Goal: Information Seeking & Learning: Learn about a topic

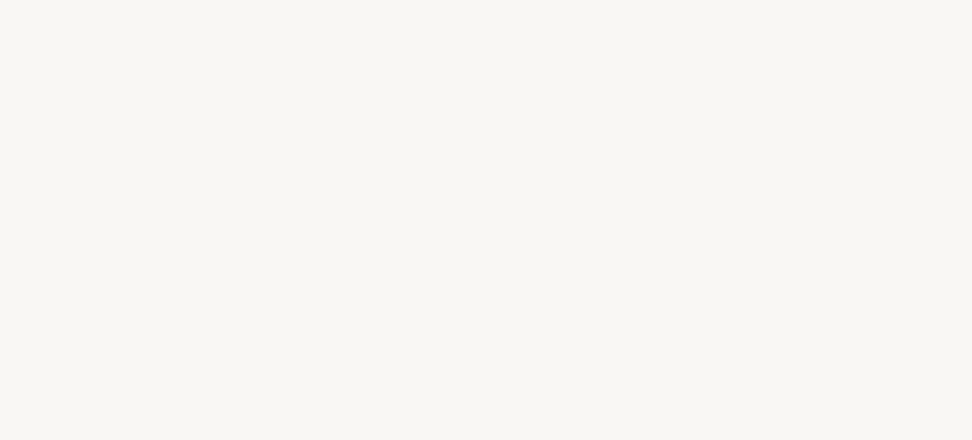
select select "FR"
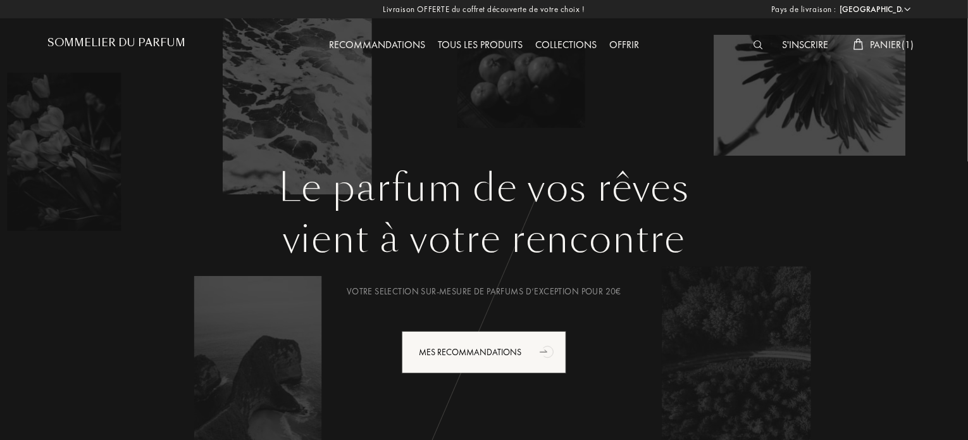
click at [884, 44] on span "Panier ( 1 )" at bounding box center [892, 44] width 44 height 13
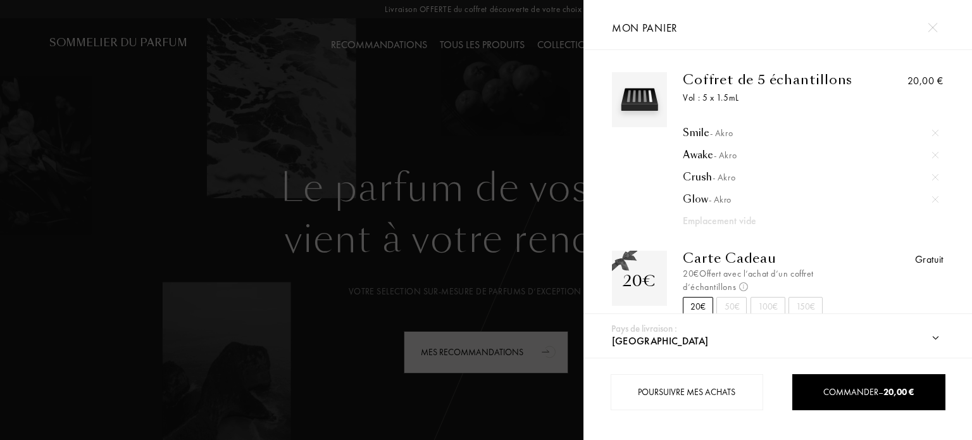
click at [445, 106] on div at bounding box center [291, 220] width 583 height 440
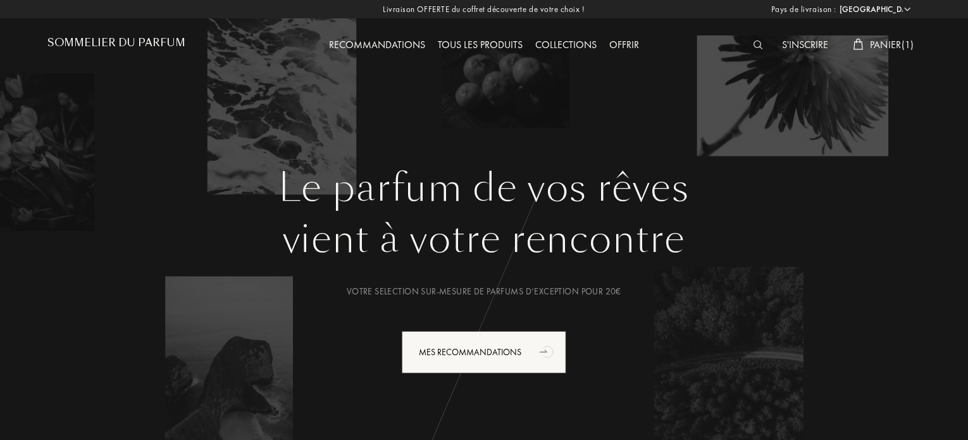
click at [496, 47] on div "Tous les produits" at bounding box center [480, 45] width 97 height 16
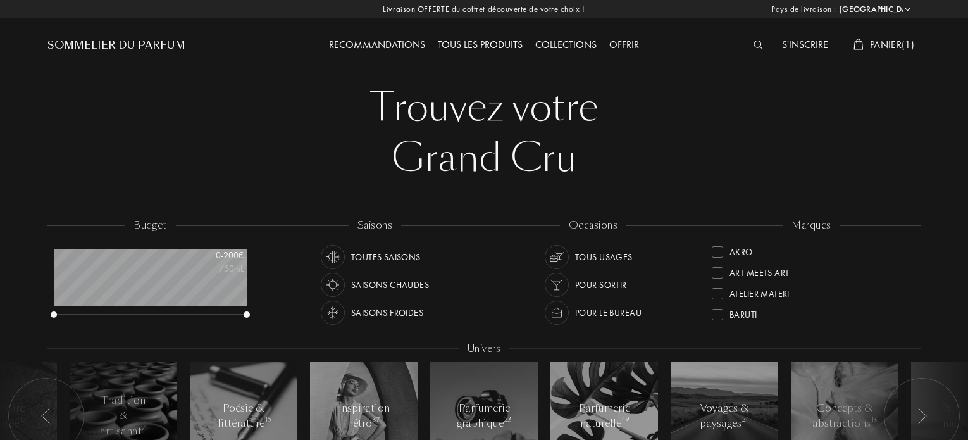
select select "FR"
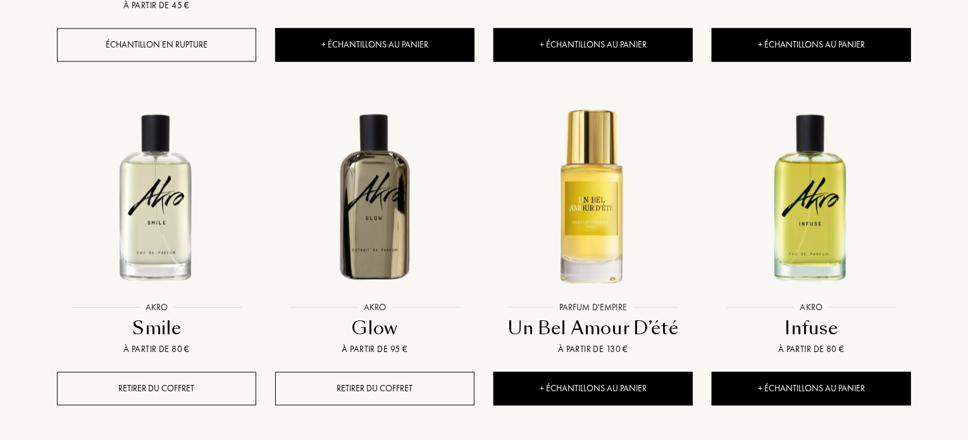
scroll to position [1266, 0]
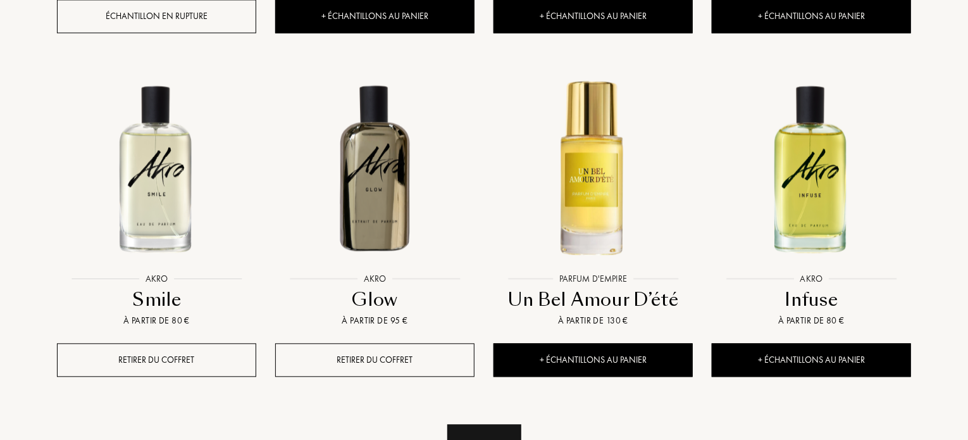
click at [501, 424] on div "Voir plus" at bounding box center [484, 444] width 74 height 40
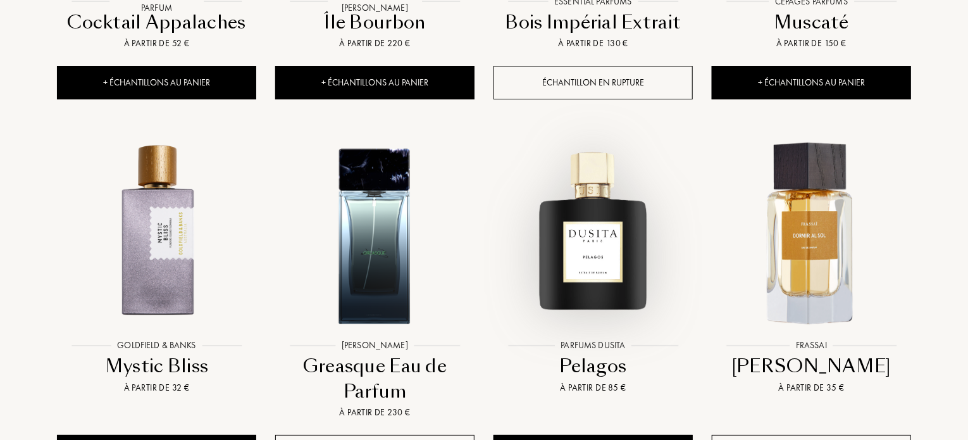
scroll to position [2278, 0]
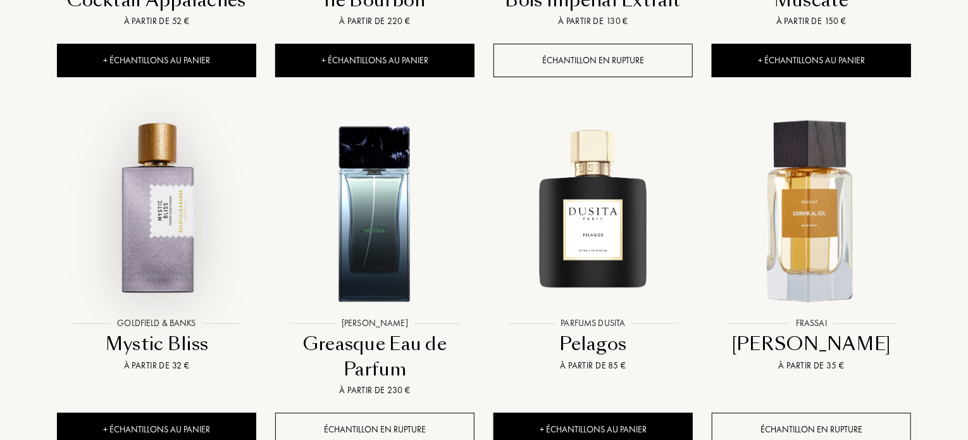
click at [158, 130] on img at bounding box center [156, 211] width 197 height 197
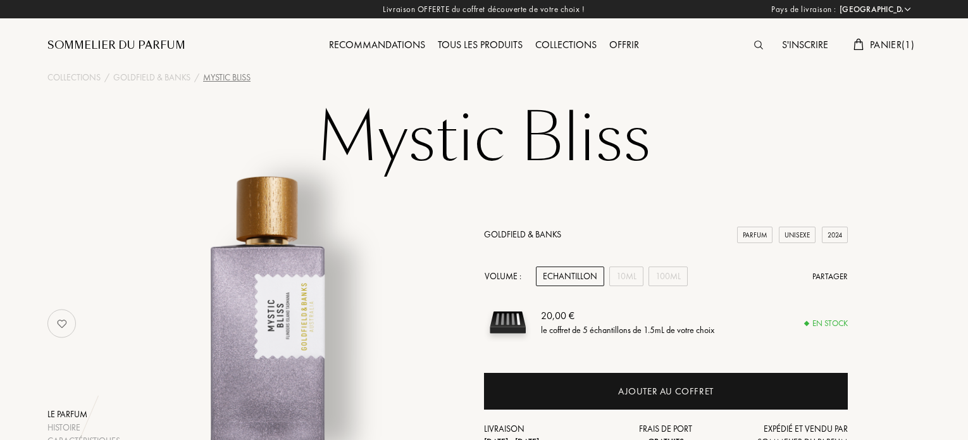
select select "FR"
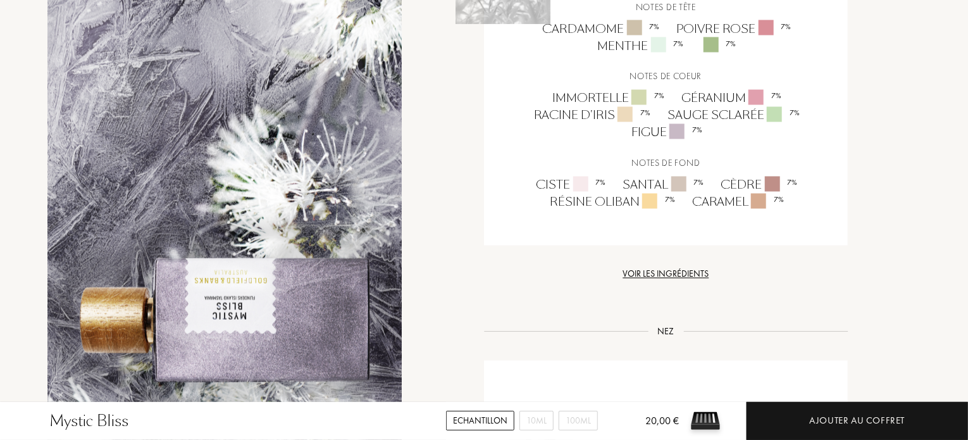
scroll to position [1139, 0]
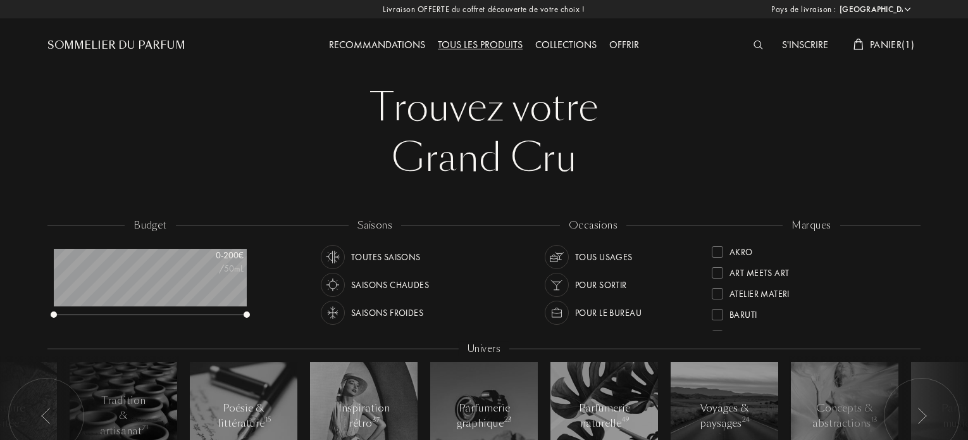
select select "FR"
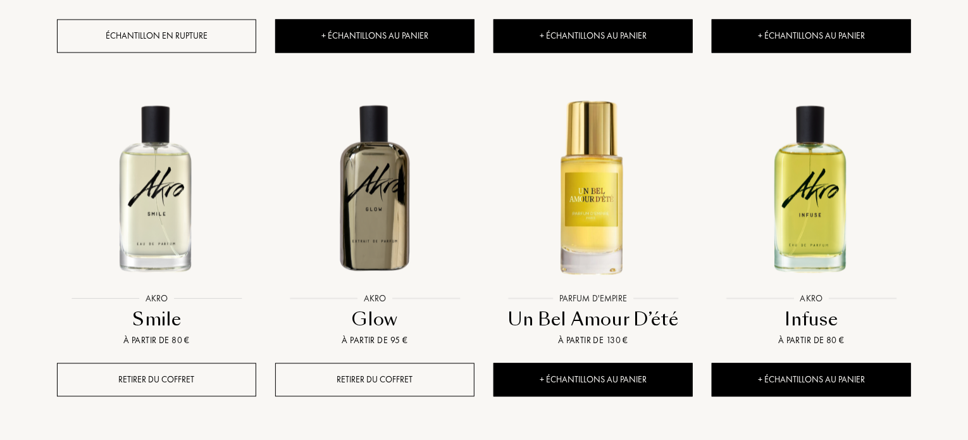
scroll to position [1255, 0]
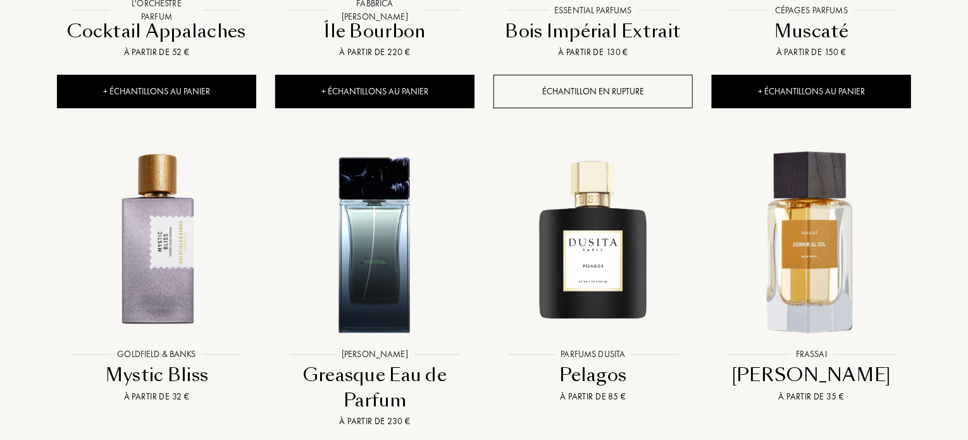
scroll to position [2330, 0]
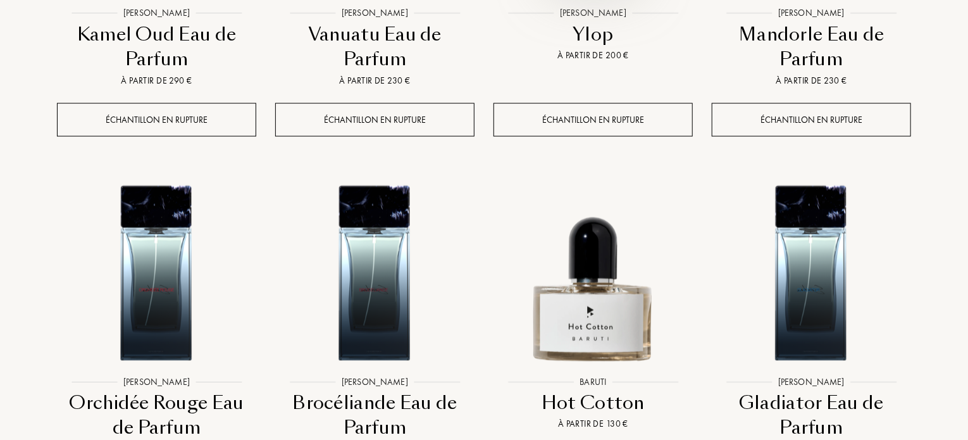
scroll to position [3406, 0]
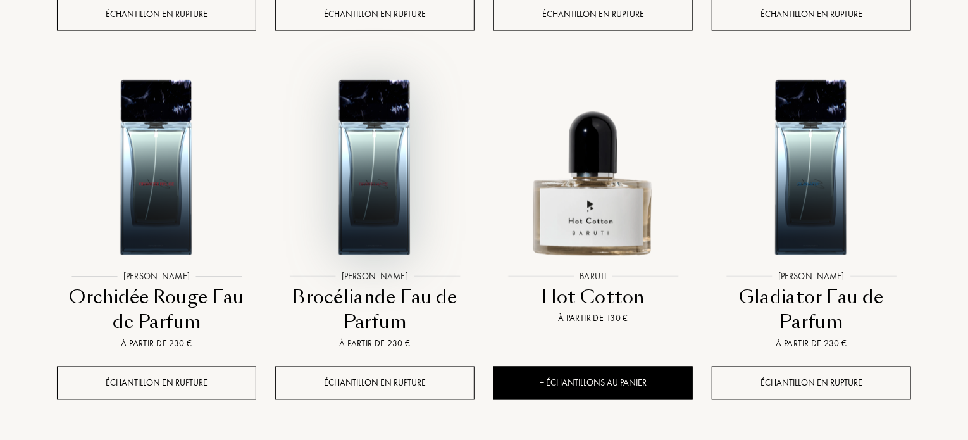
click at [364, 74] on img at bounding box center [375, 165] width 197 height 197
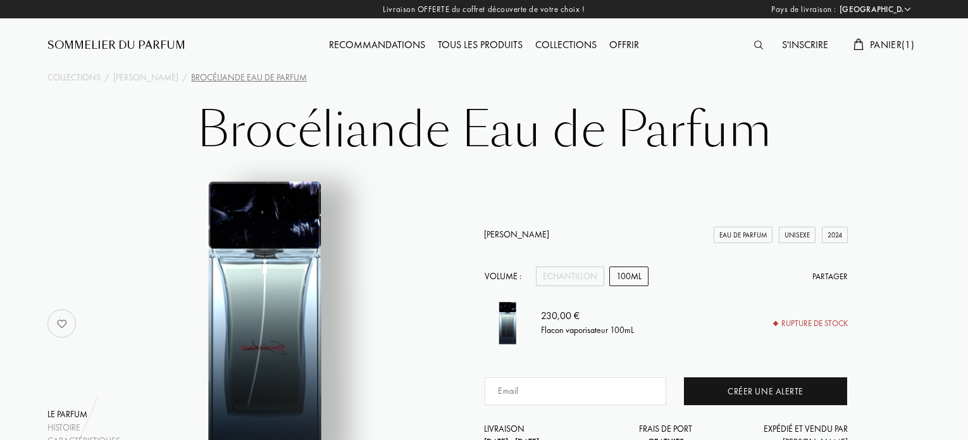
select select "FR"
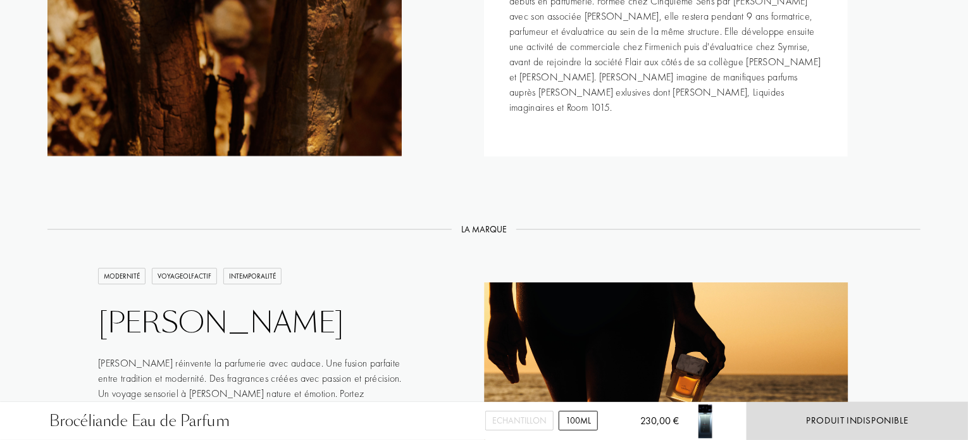
scroll to position [1835, 0]
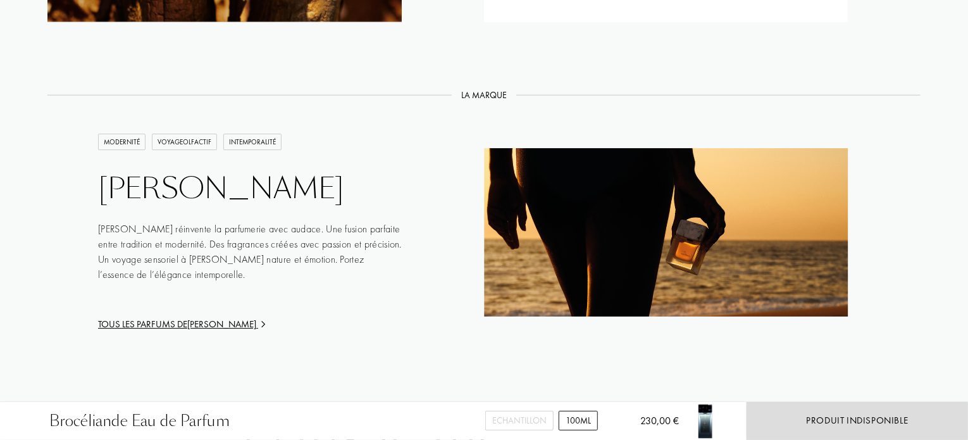
click at [223, 317] on div "Tous les parfums de Sora Dora" at bounding box center [250, 324] width 304 height 15
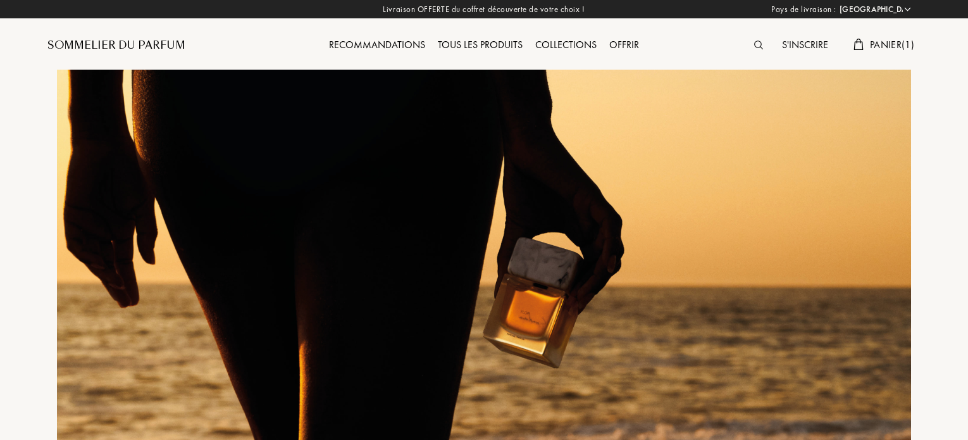
select select "FR"
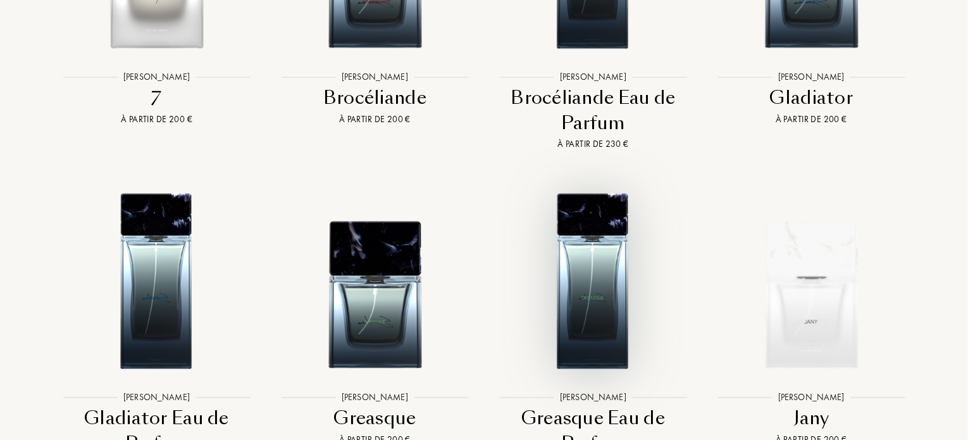
scroll to position [2215, 0]
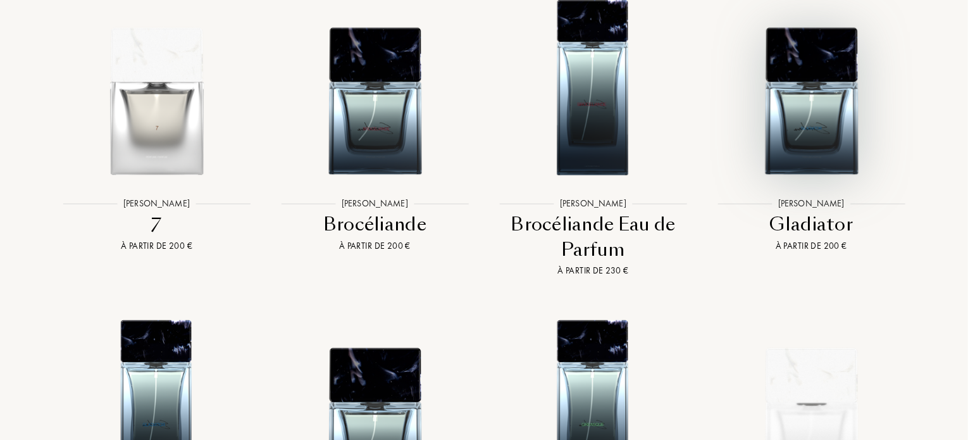
click at [829, 106] on img at bounding box center [811, 85] width 197 height 197
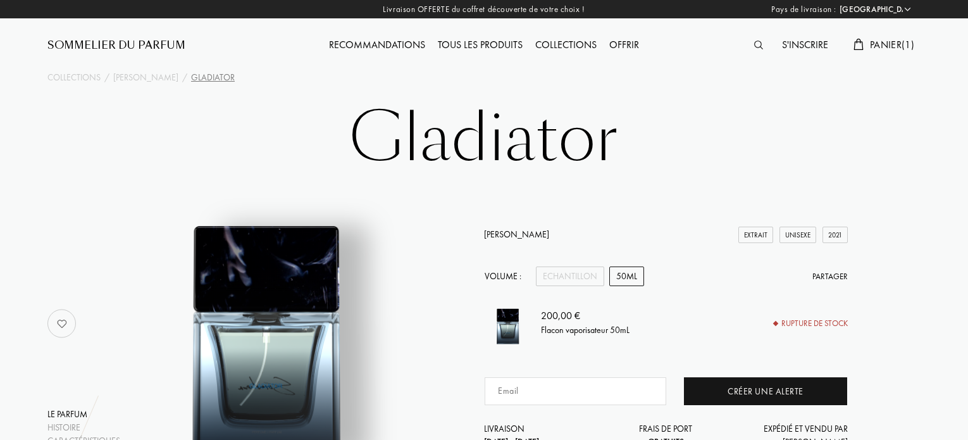
select select "FR"
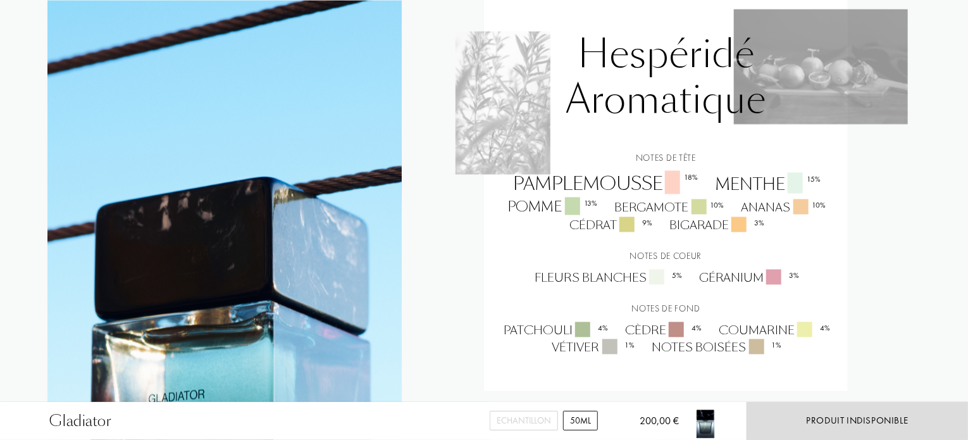
scroll to position [1202, 0]
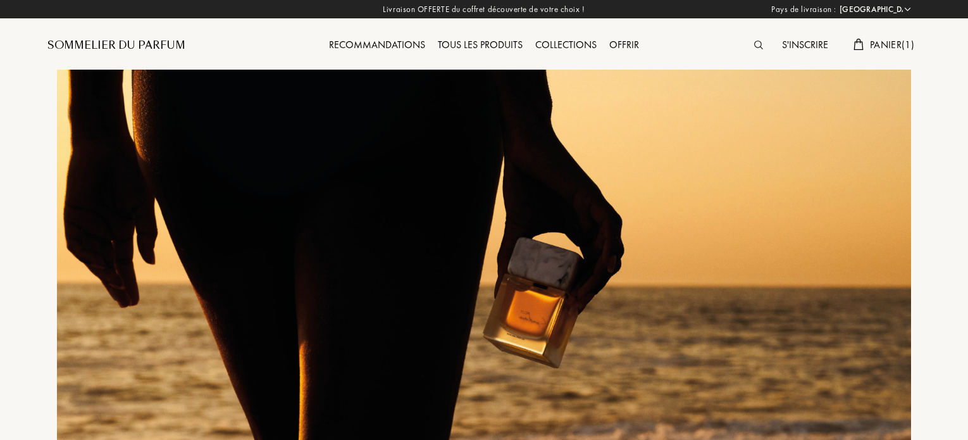
select select "FR"
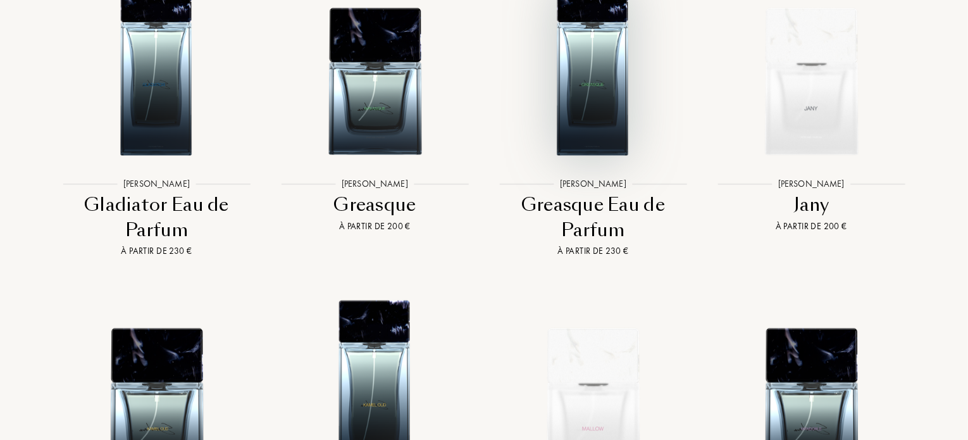
scroll to position [2594, 0]
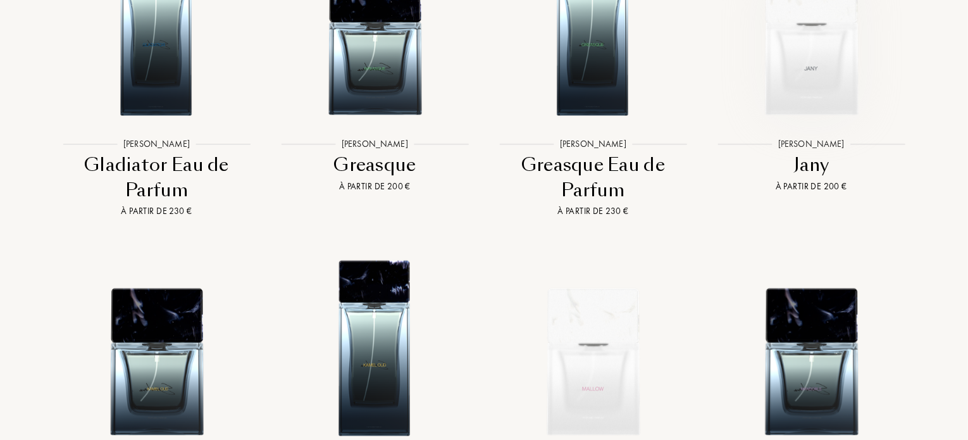
click at [825, 64] on img at bounding box center [811, 25] width 197 height 197
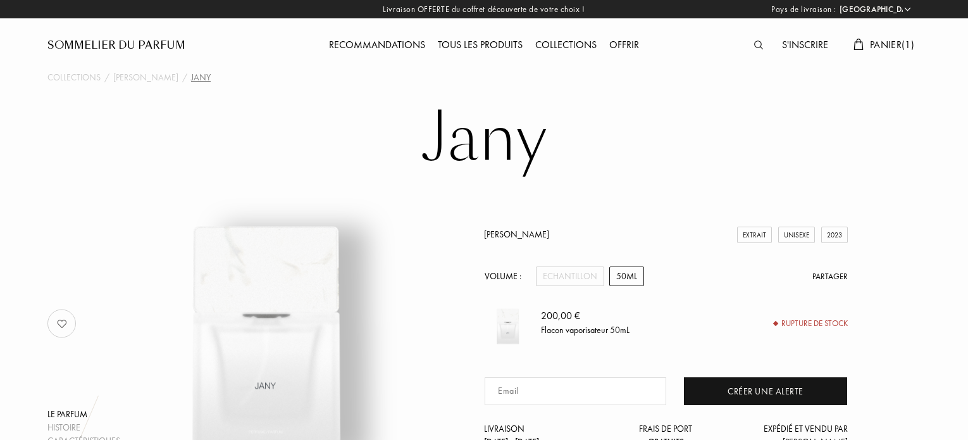
select select "FR"
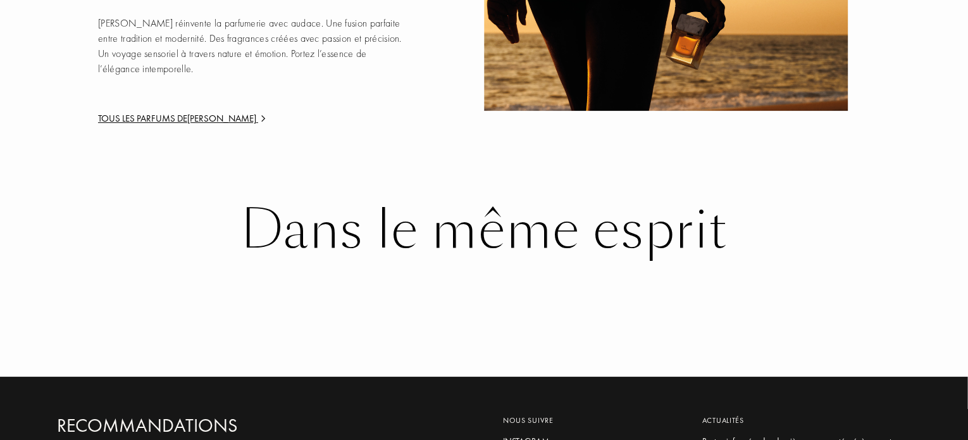
scroll to position [1823, 0]
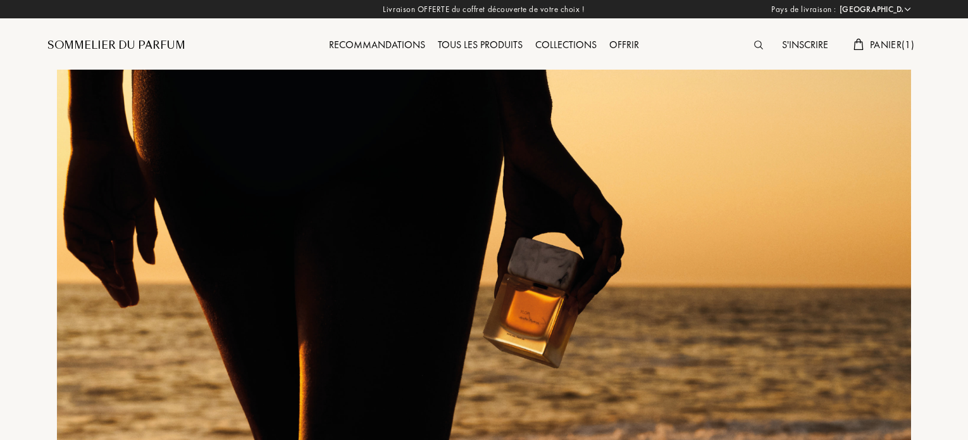
select select "FR"
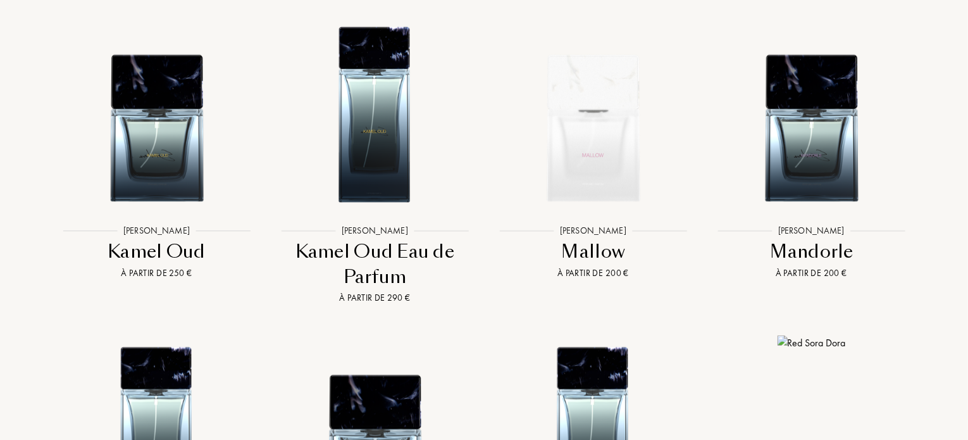
scroll to position [2847, 0]
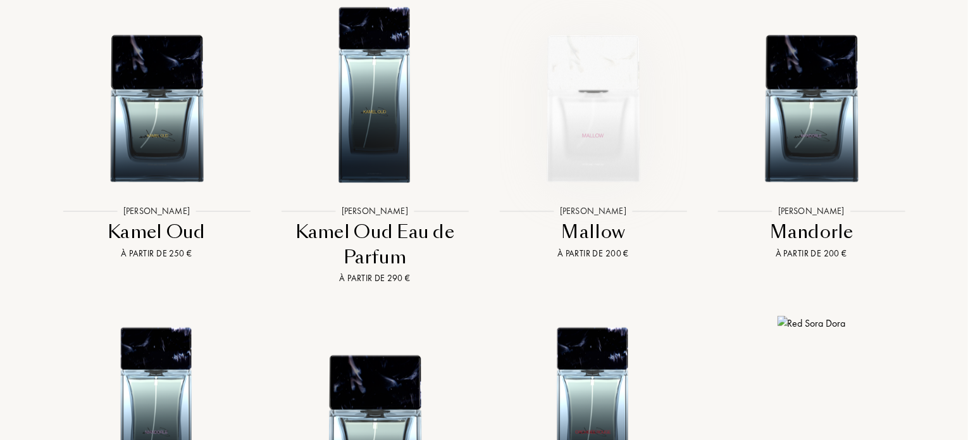
click at [620, 132] on img at bounding box center [593, 92] width 197 height 197
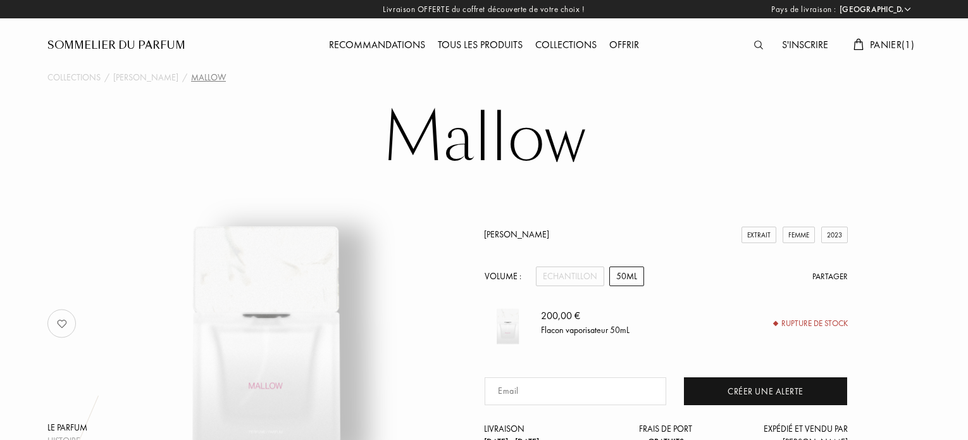
select select "FR"
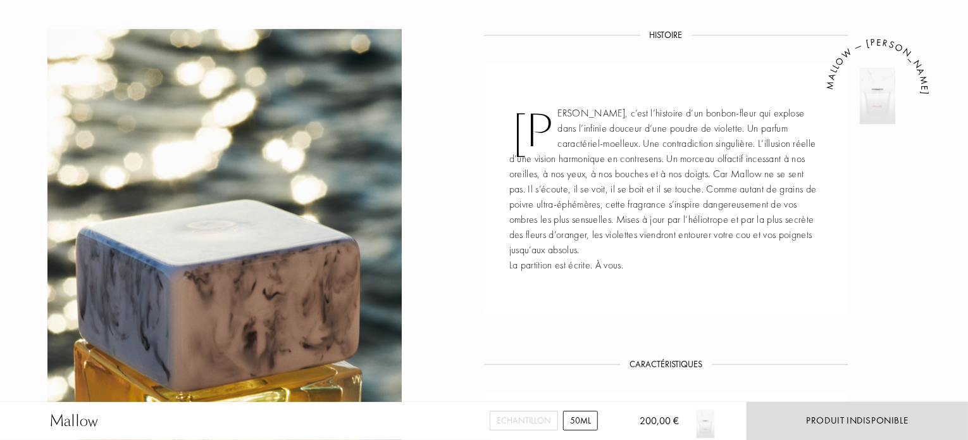
scroll to position [506, 0]
